Goal: Task Accomplishment & Management: Complete application form

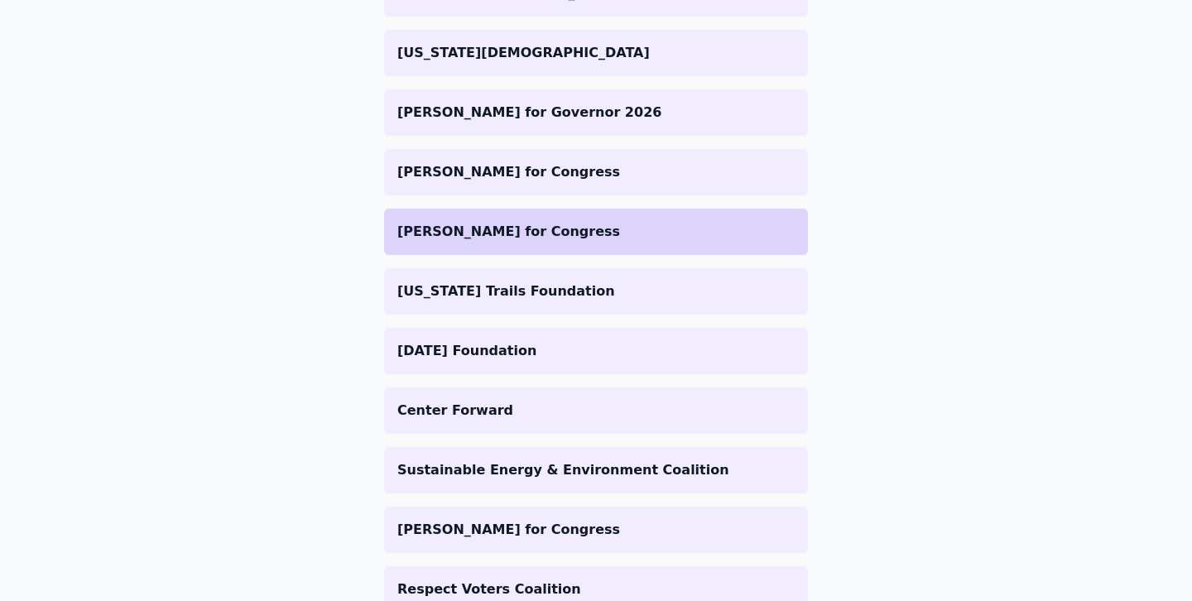
scroll to position [441, 0]
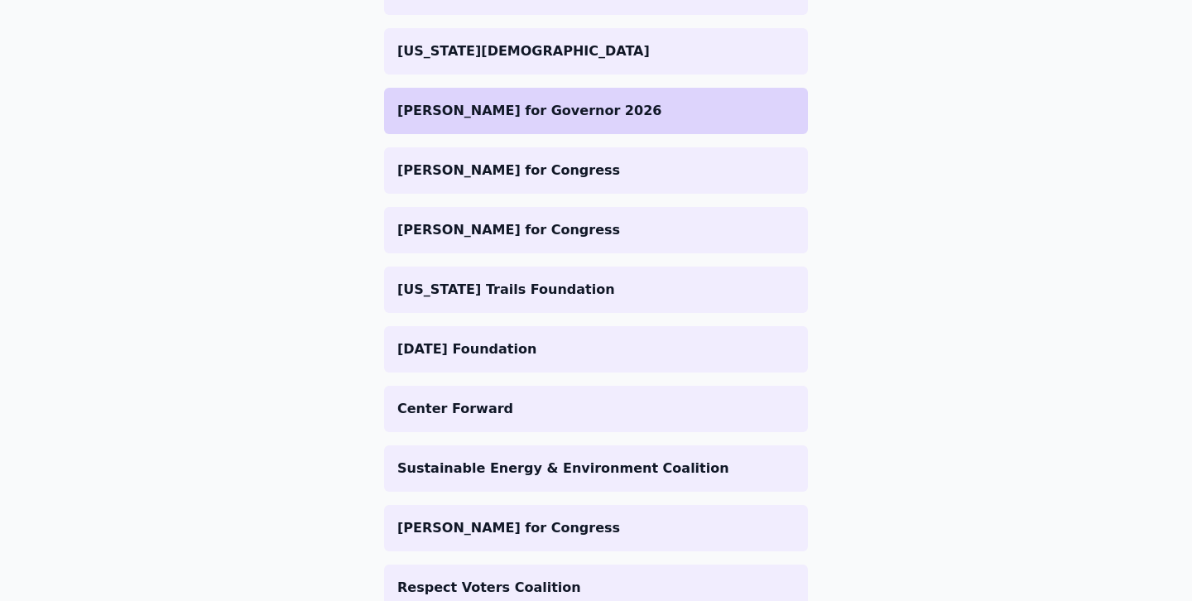
click at [576, 121] on li "[PERSON_NAME] for Governor 2026" at bounding box center [596, 111] width 424 height 46
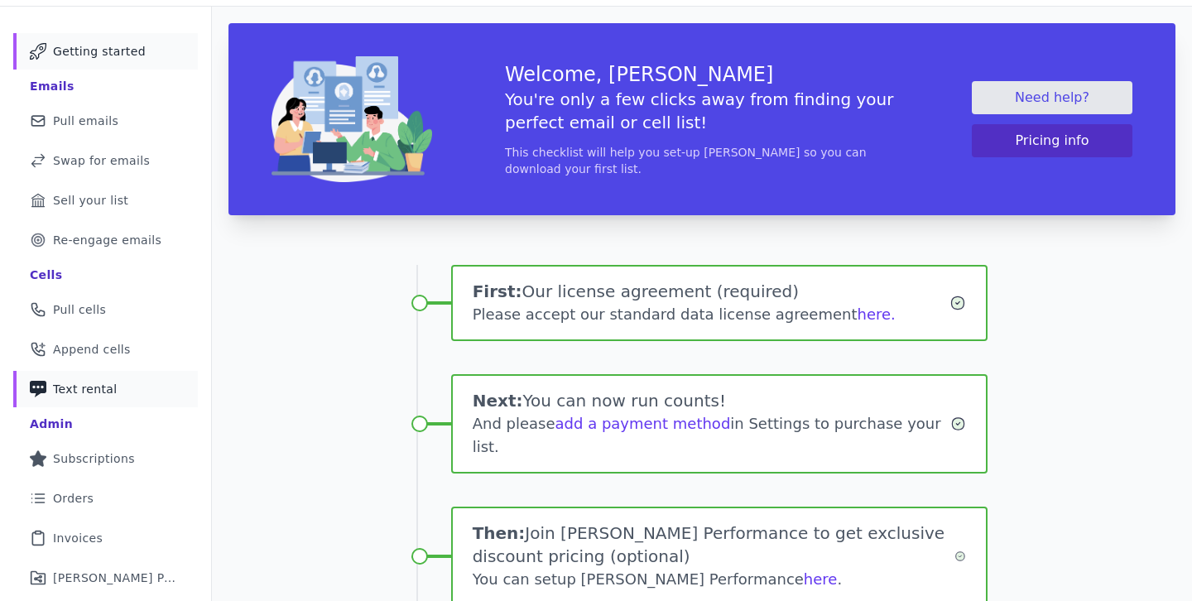
scroll to position [75, 0]
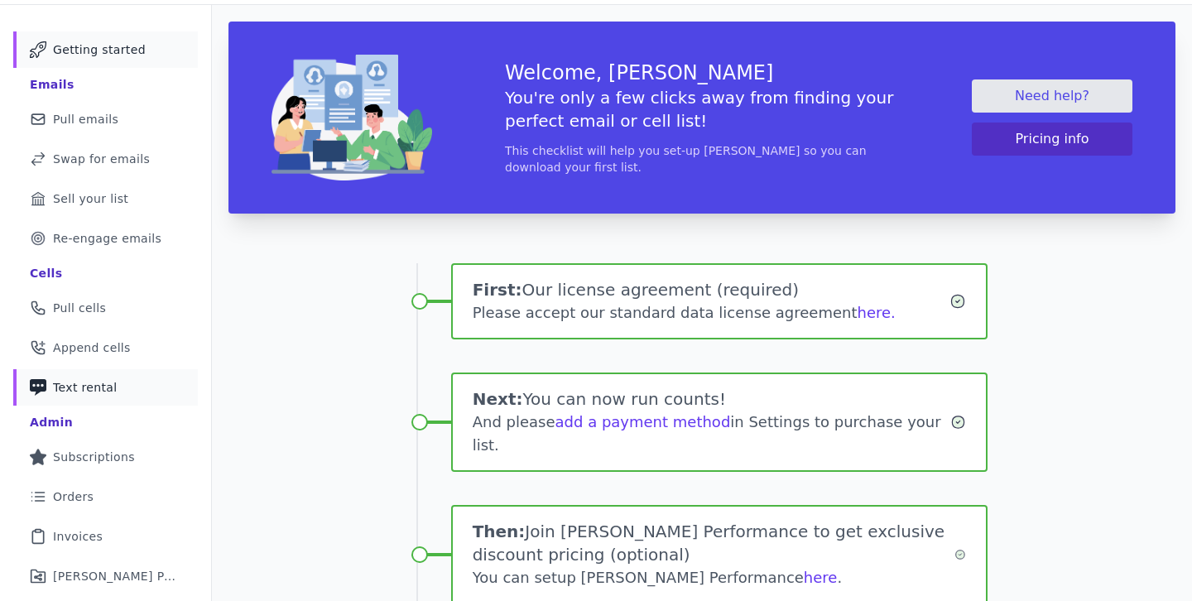
click at [81, 392] on span "Text rental" at bounding box center [85, 387] width 65 height 17
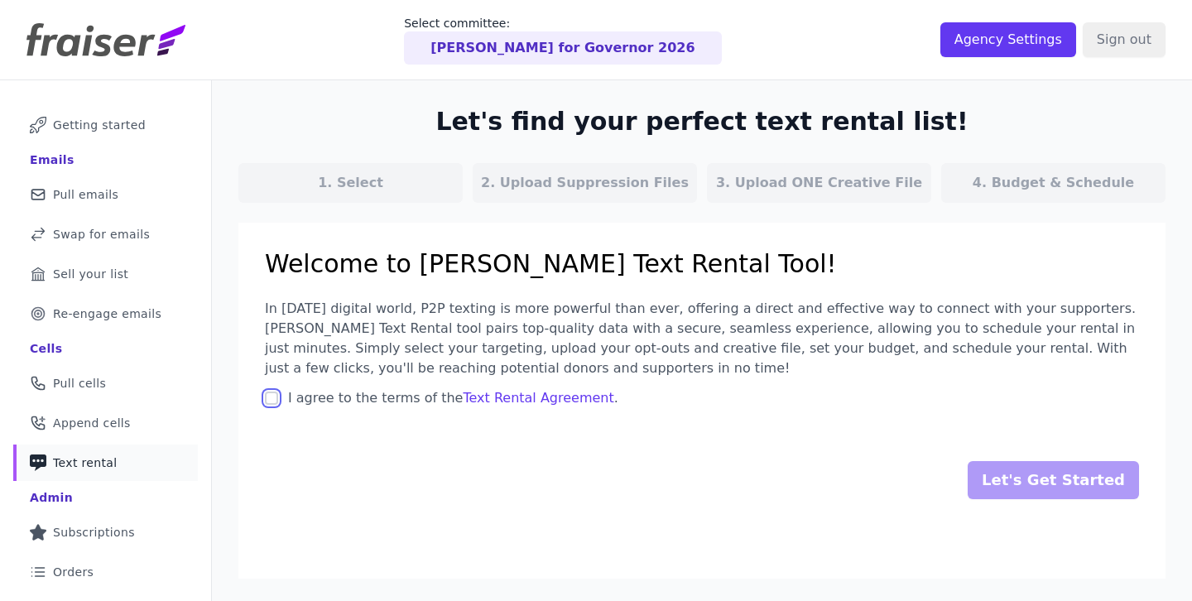
click at [272, 401] on input "I agree to the terms of the Text Rental Agreement ." at bounding box center [271, 398] width 13 height 13
checkbox input "true"
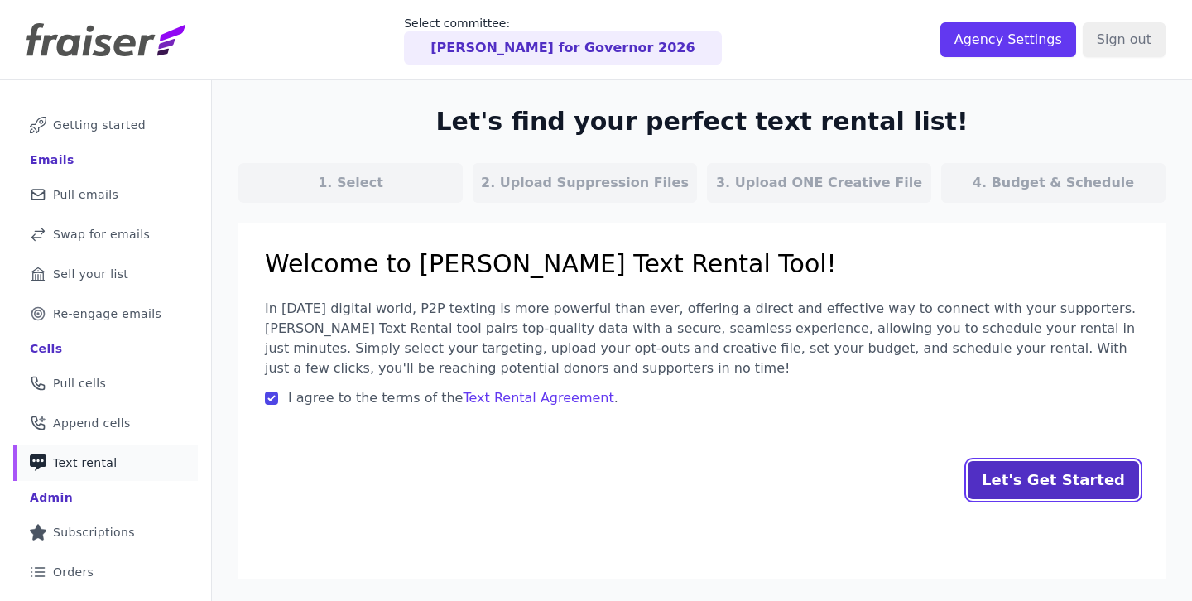
click at [1054, 484] on input "Let's Get Started" at bounding box center [1053, 480] width 171 height 38
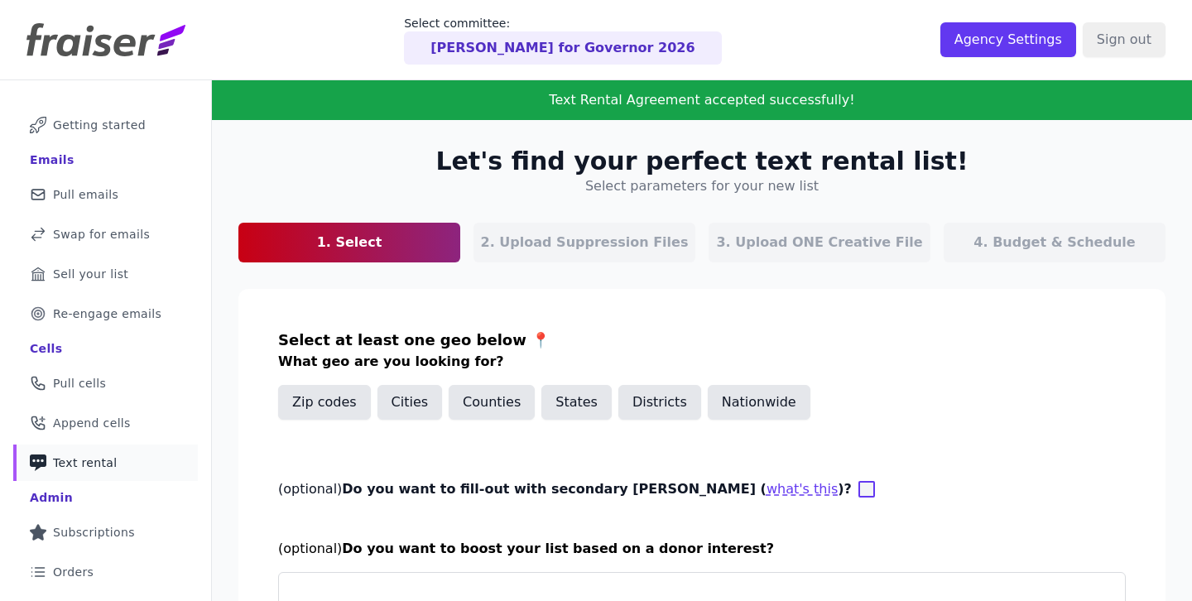
scroll to position [148, 0]
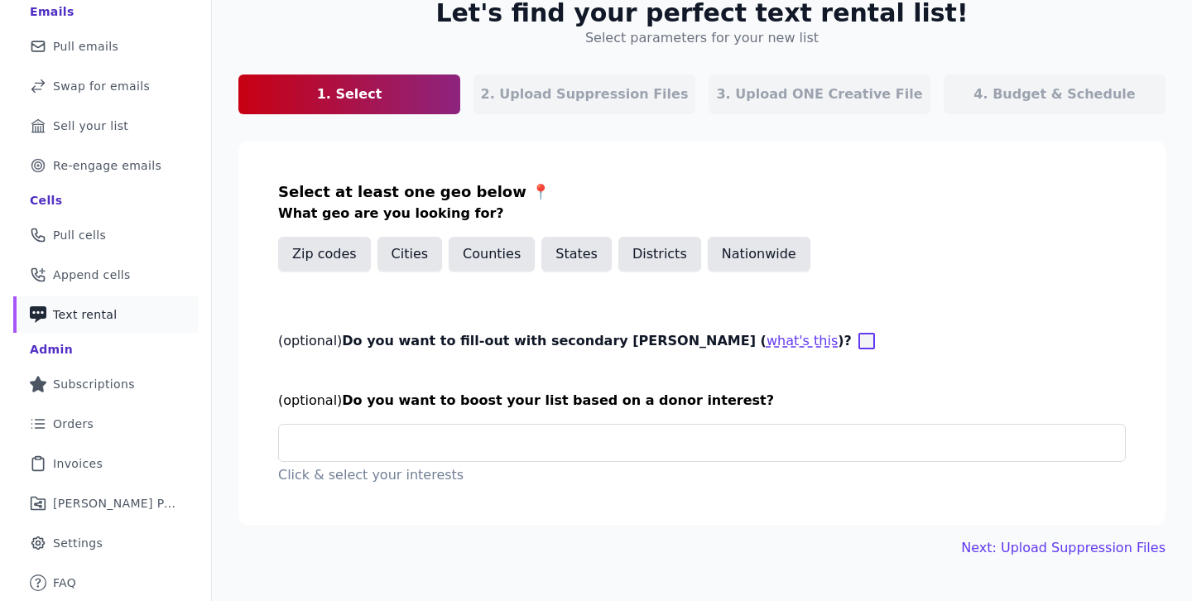
click at [423, 315] on label "(optional) Do you want to fill-out with secondary geo params ( what's this )?" at bounding box center [565, 321] width 574 height 60
click at [859, 333] on input "(optional) Do you want to fill-out with secondary geo params ( what's this )?" at bounding box center [867, 341] width 17 height 17
checkbox input "true"
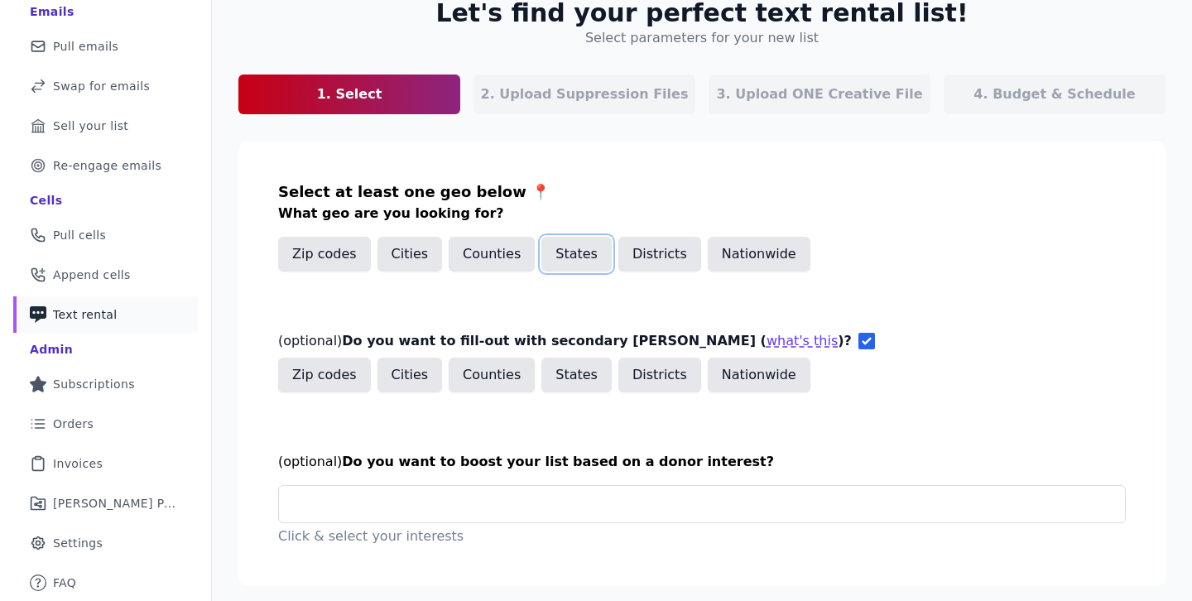
click at [556, 254] on button "States" at bounding box center [577, 254] width 70 height 35
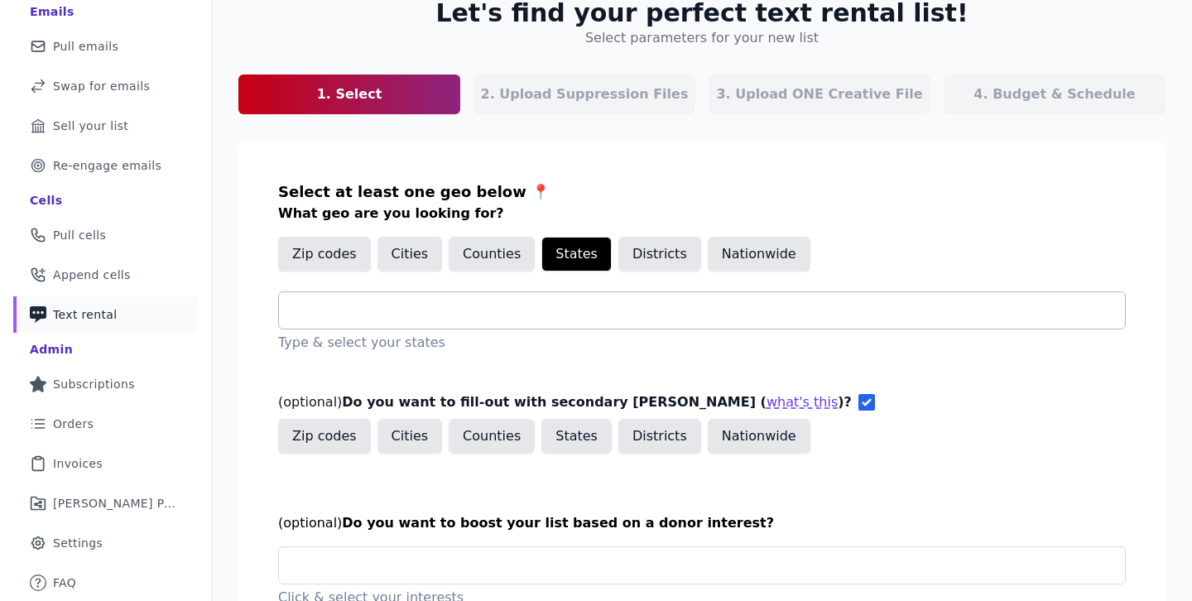
click at [385, 312] on input "text" at bounding box center [708, 311] width 833 height 20
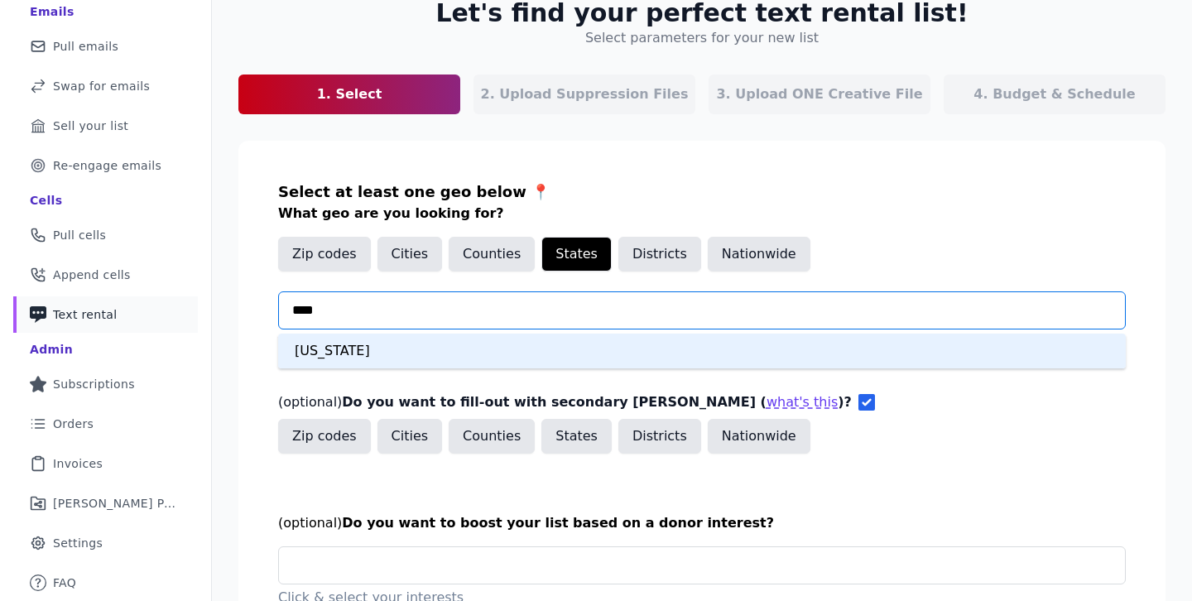
type input "*****"
click at [376, 349] on div "California" at bounding box center [702, 351] width 848 height 35
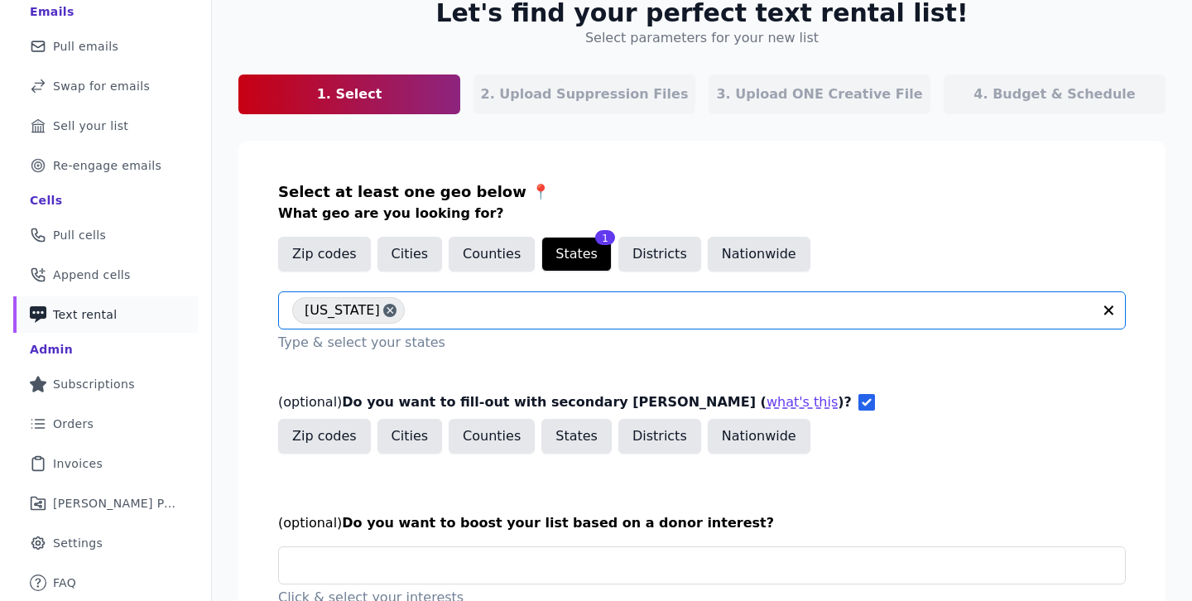
scroll to position [254, 0]
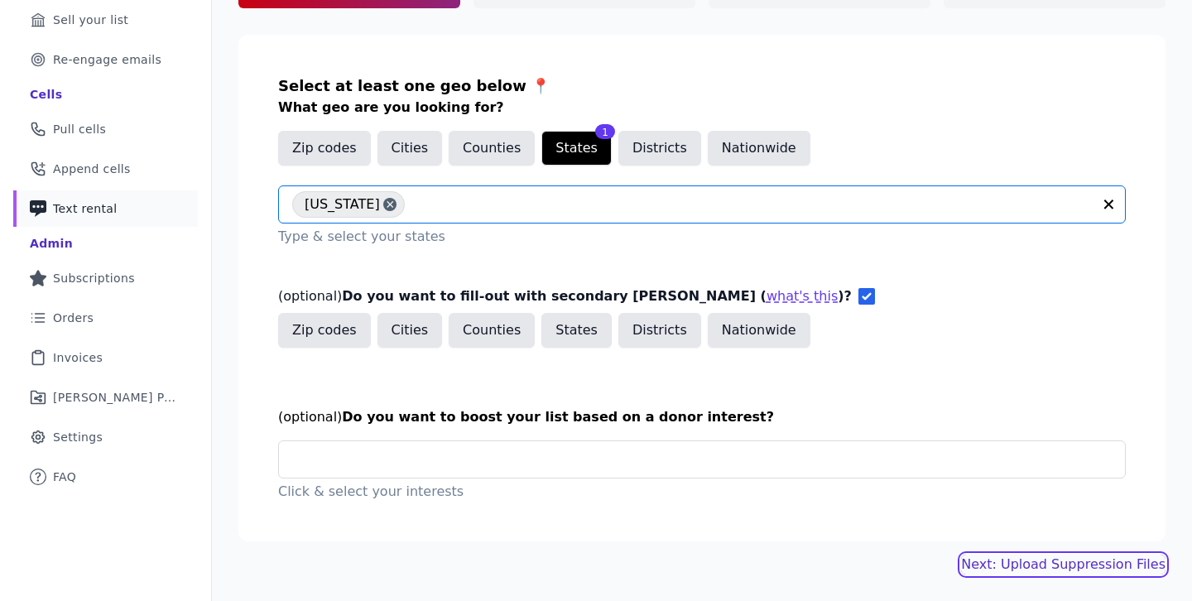
click at [1046, 561] on link "Next: Upload Suppression Files" at bounding box center [1063, 565] width 205 height 20
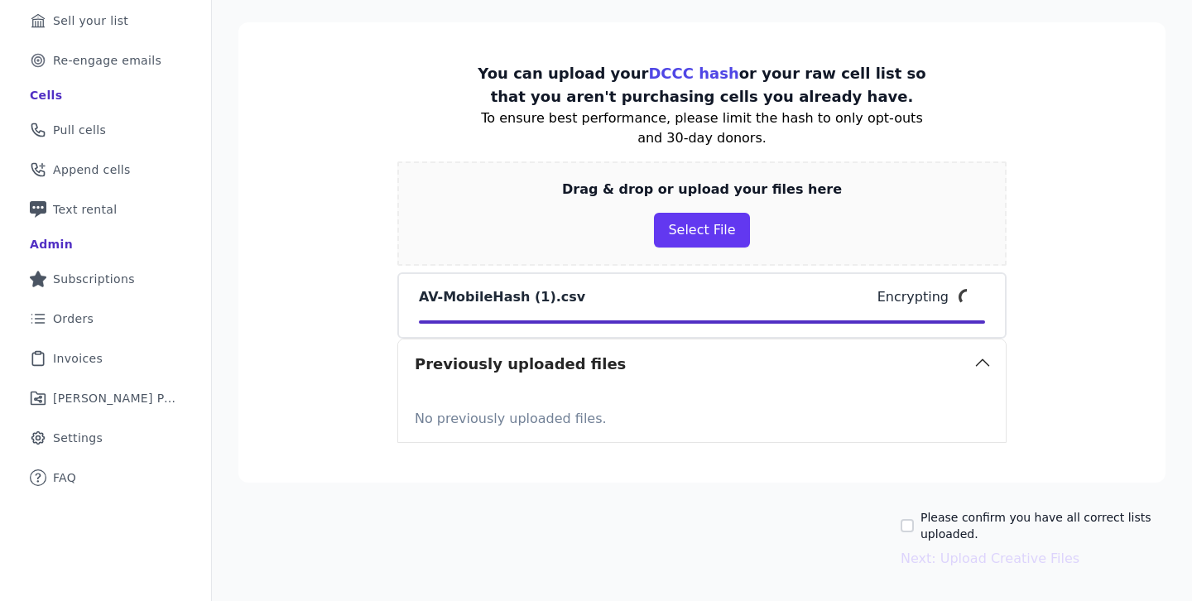
scroll to position [304, 0]
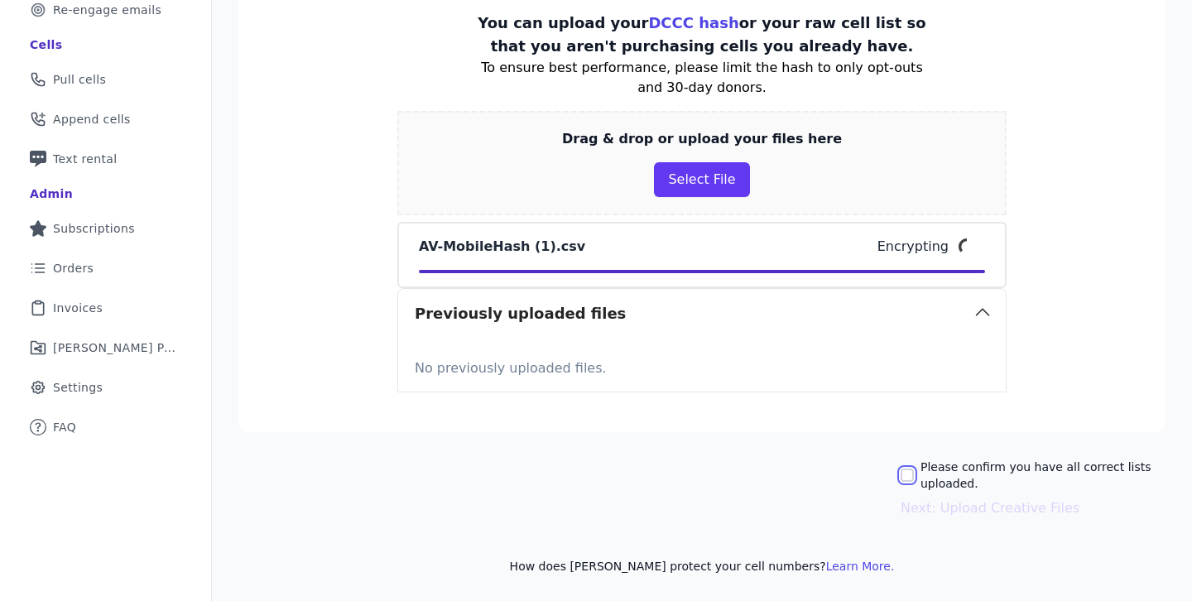
click at [904, 470] on input "Please confirm you have all correct lists uploaded." at bounding box center [907, 475] width 13 height 13
checkbox input "true"
click at [982, 506] on button "Next: Upload Creative Files" at bounding box center [990, 509] width 179 height 20
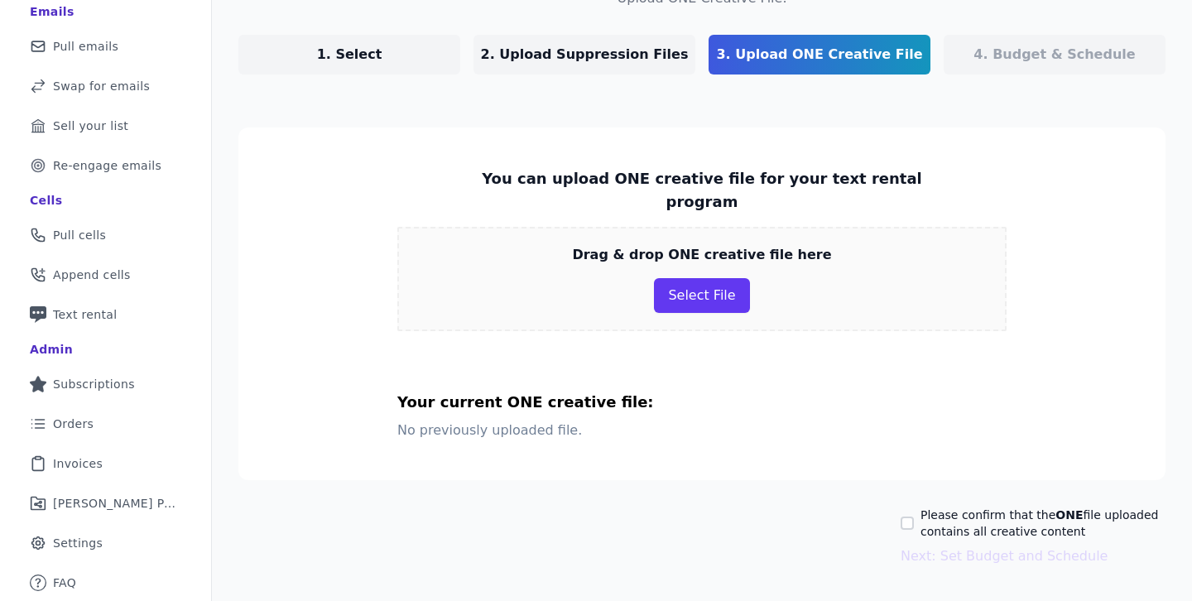
scroll to position [148, 0]
click at [450, 170] on section "You can upload ONE creative file for your text rental program Drag & drop ONE c…" at bounding box center [701, 304] width 927 height 353
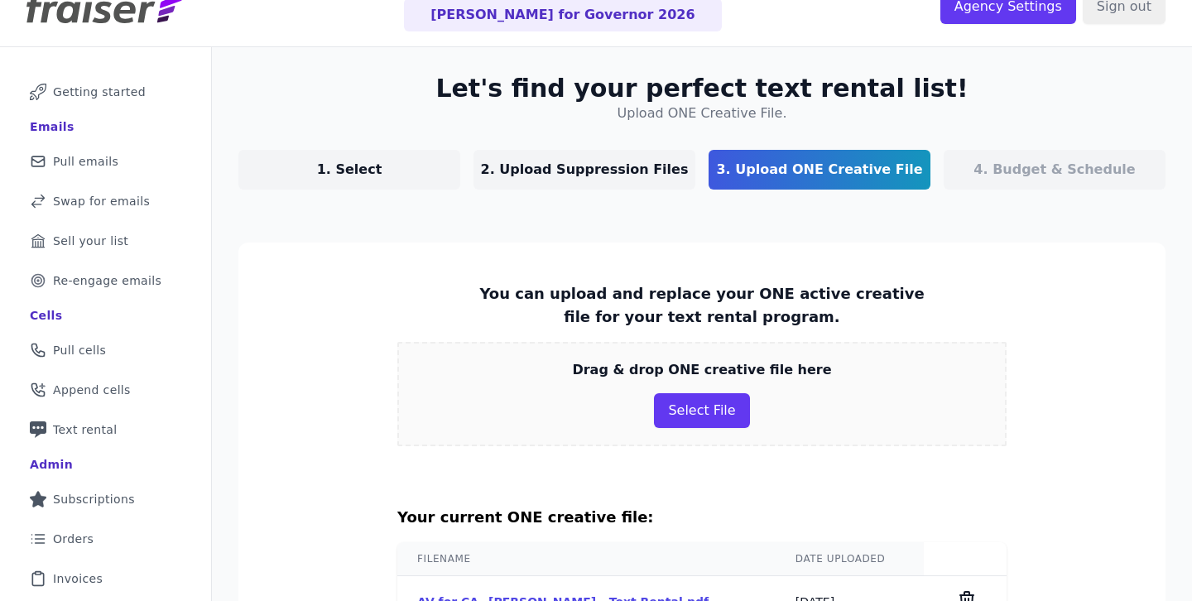
scroll to position [212, 0]
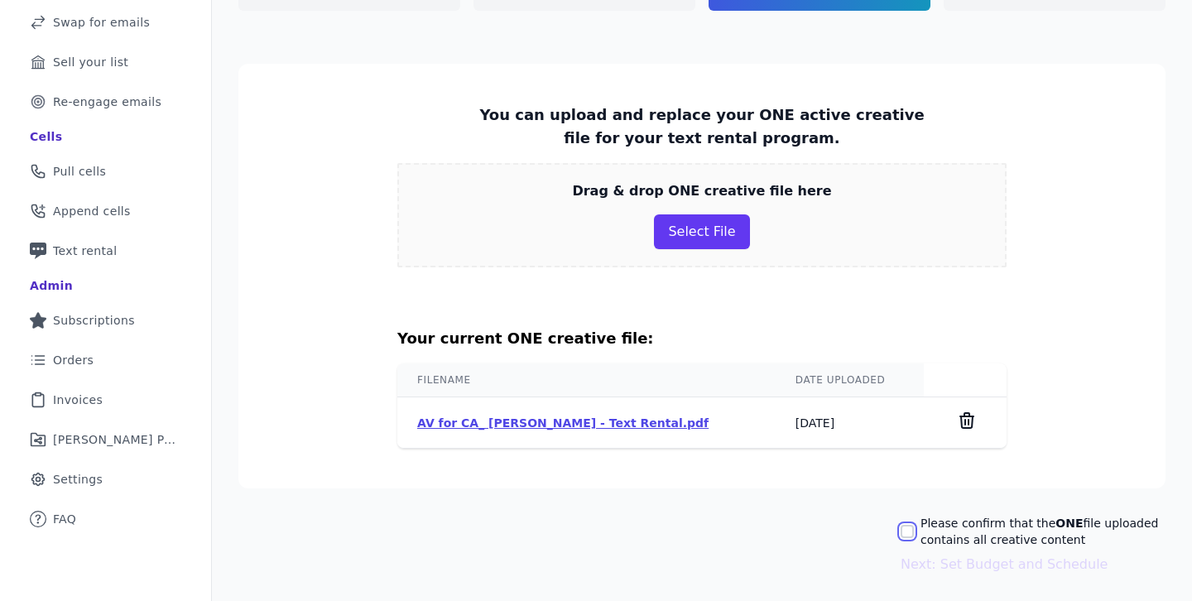
click at [907, 528] on input "Please confirm that the ONE file uploaded contains all creative content" at bounding box center [907, 531] width 13 height 13
checkbox input "true"
click at [957, 563] on button "Next: Set Budget and Schedule" at bounding box center [1004, 565] width 207 height 20
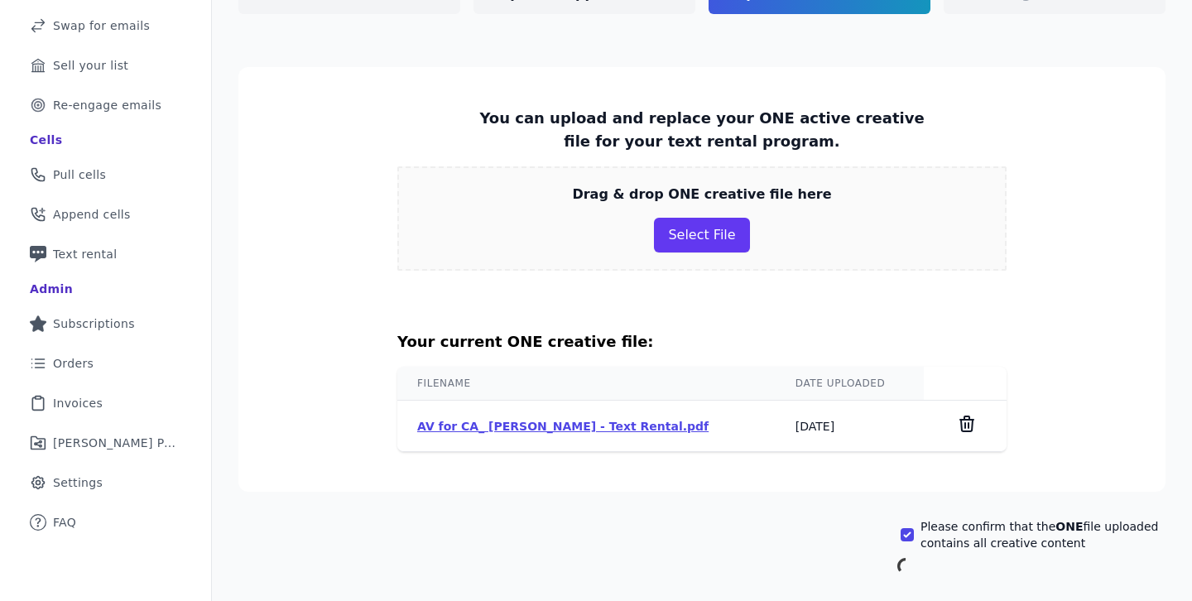
scroll to position [148, 0]
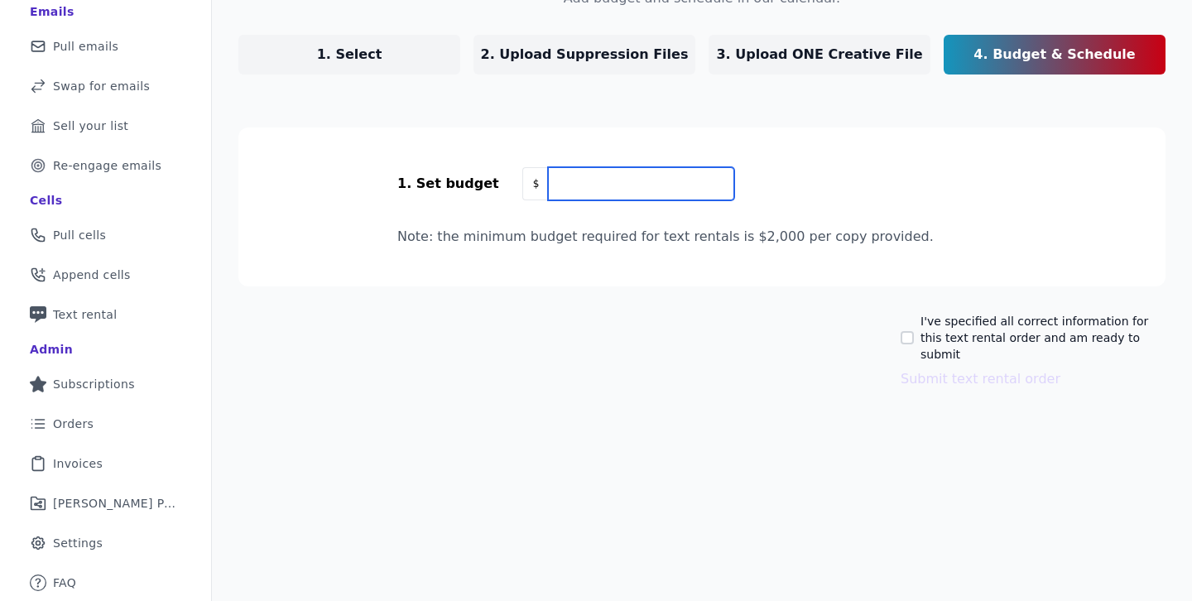
click at [584, 179] on input "text" at bounding box center [640, 183] width 185 height 33
type input "4,250"
click at [812, 178] on div "1. Set budget $ 4,250" at bounding box center [701, 183] width 609 height 33
click at [906, 331] on input "I've specified all correct information for this text rental order and am ready …" at bounding box center [907, 337] width 13 height 13
checkbox input "true"
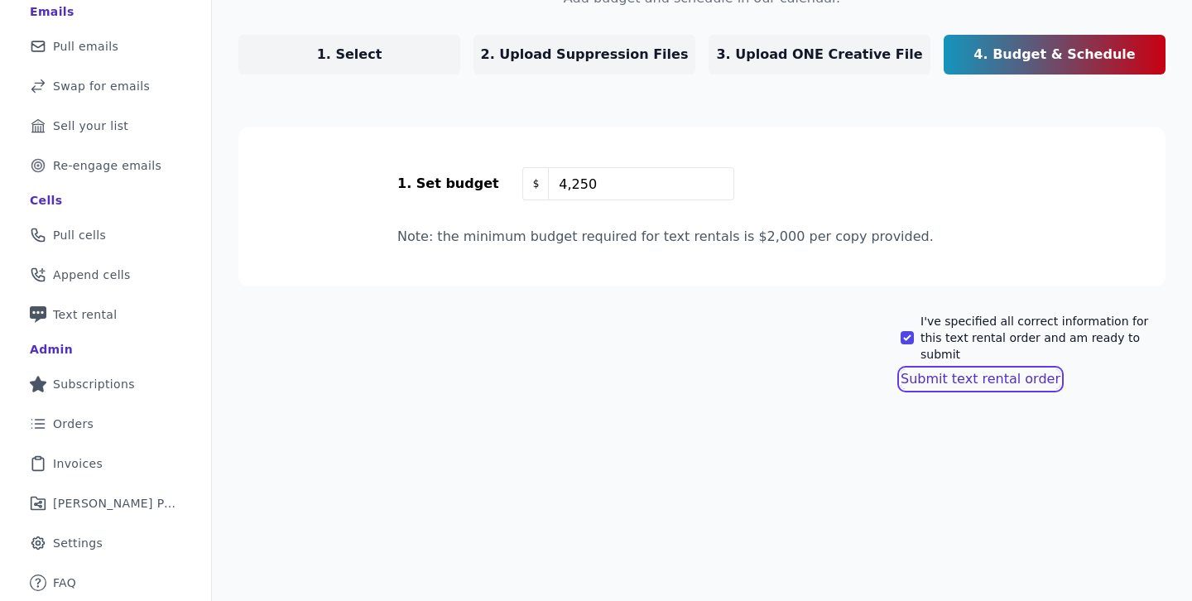
click at [933, 369] on button "Submit text rental order" at bounding box center [981, 379] width 160 height 20
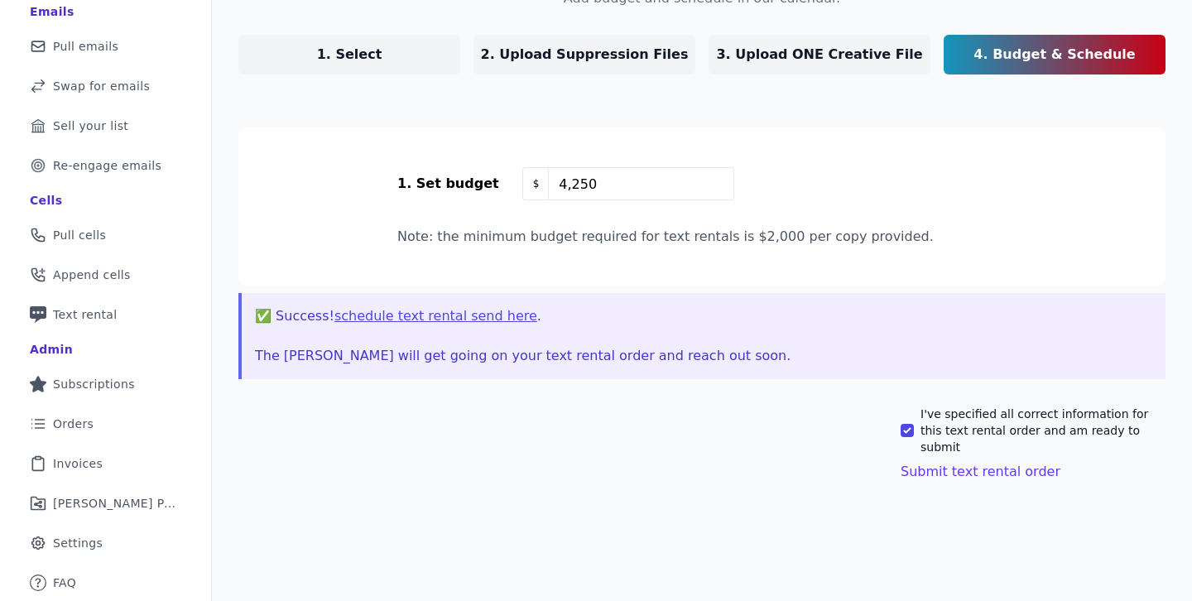
click at [722, 316] on p "✅ Success! schedule text rental send here . The [PERSON_NAME] will get going on…" at bounding box center [704, 336] width 898 height 60
click at [460, 320] on button "schedule text rental send here" at bounding box center [436, 316] width 203 height 20
